Goal: Task Accomplishment & Management: Use online tool/utility

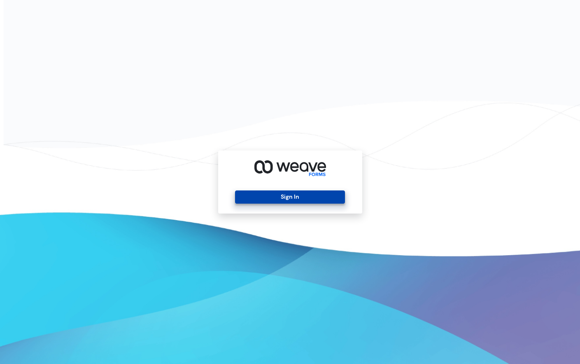
click at [322, 201] on button "Sign In" at bounding box center [290, 196] width 110 height 13
